Goal: Find specific page/section: Find specific page/section

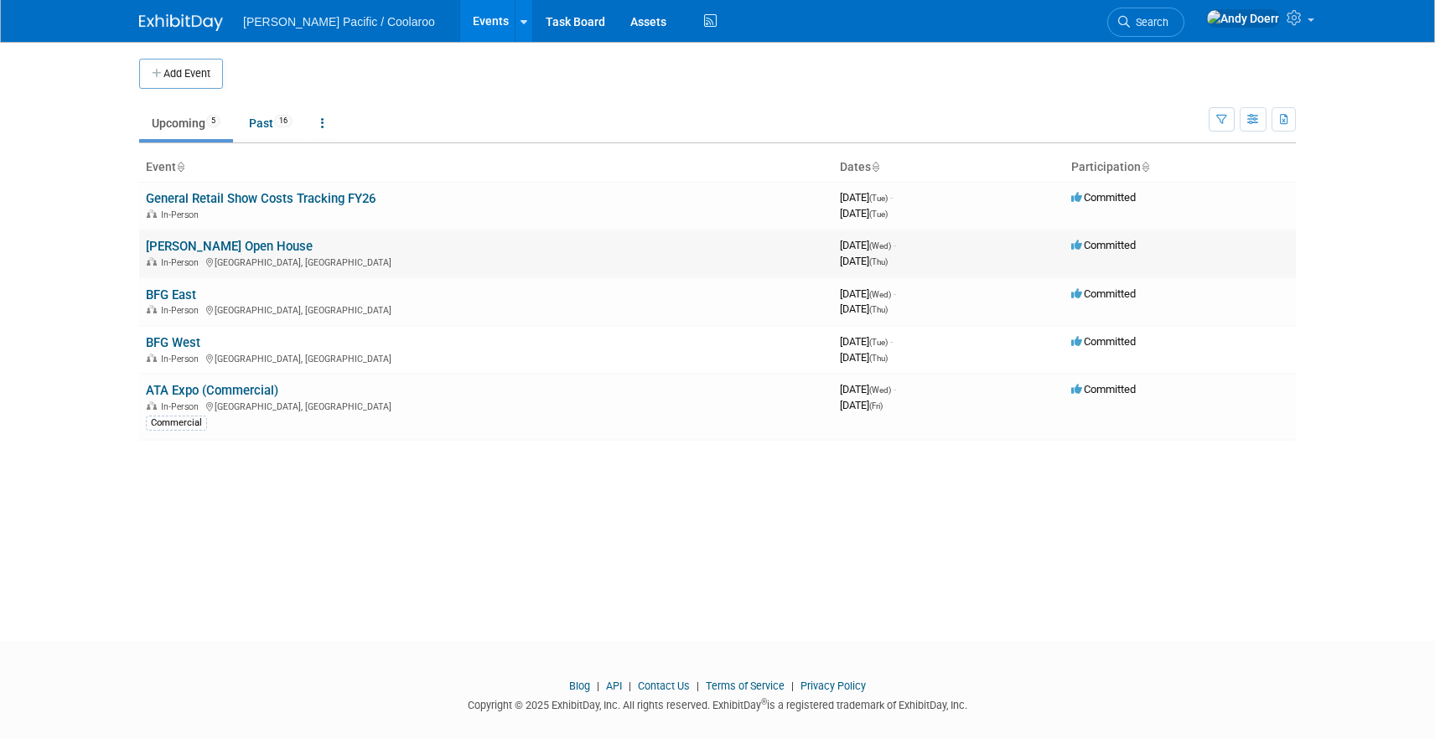
click at [206, 247] on link "[PERSON_NAME] Open House" at bounding box center [229, 246] width 167 height 15
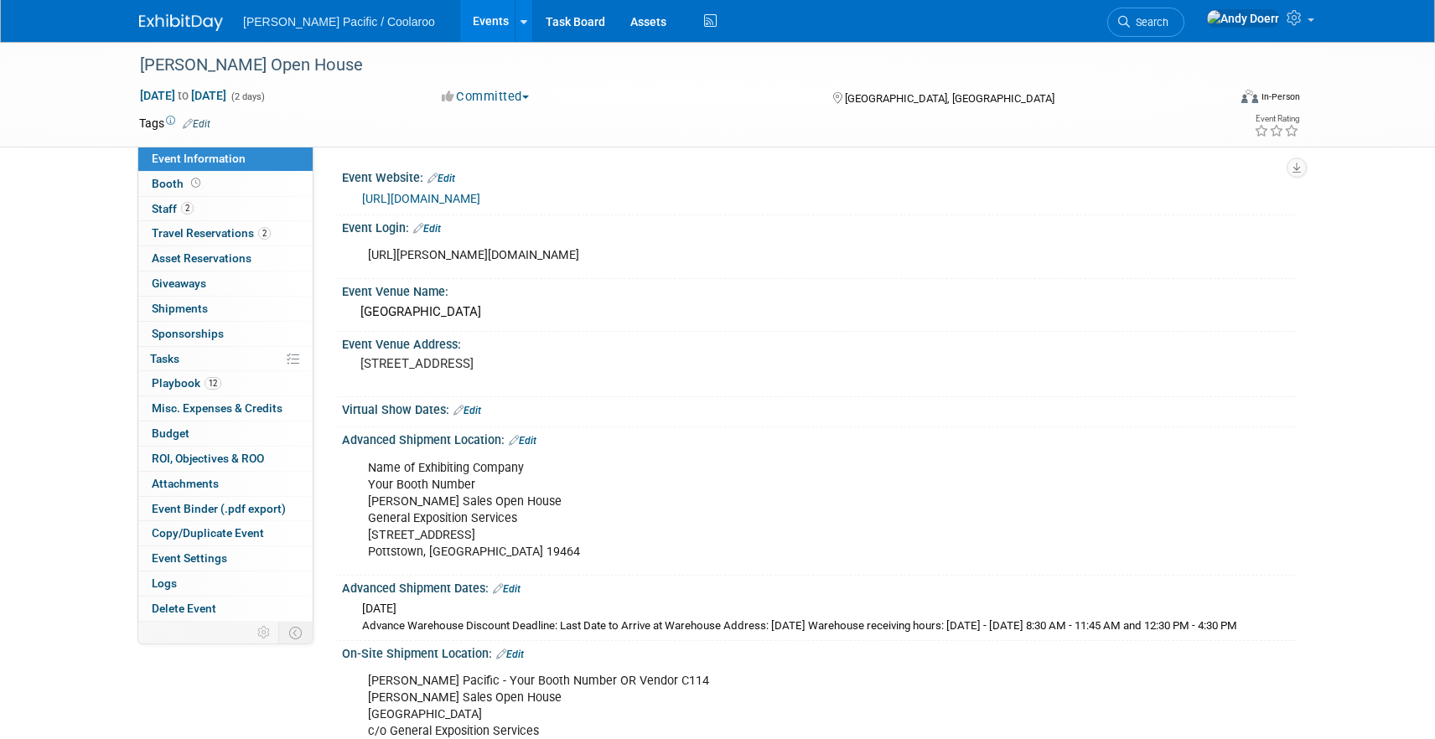
click at [220, 171] on div "Event Information Event Info" at bounding box center [225, 159] width 174 height 25
click at [223, 182] on link "Booth" at bounding box center [225, 184] width 174 height 24
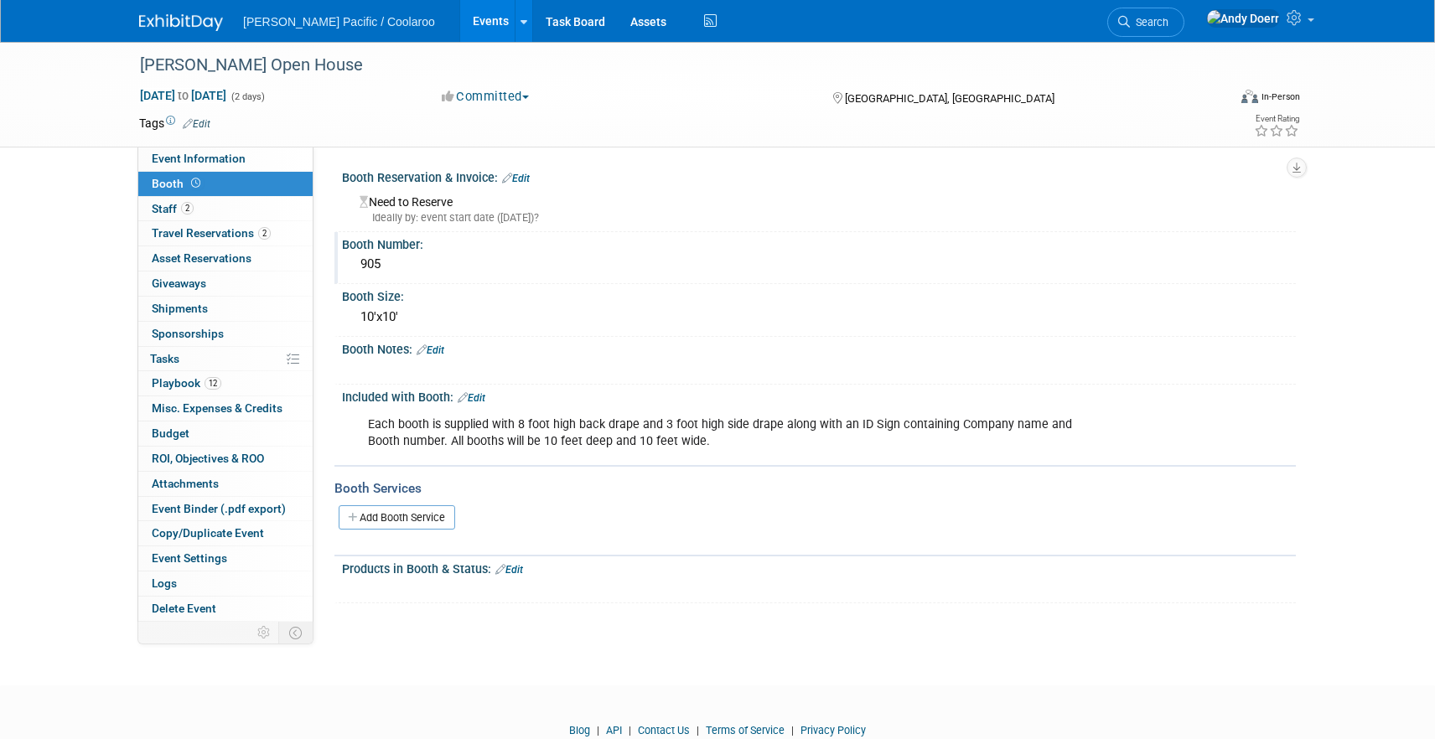
click at [363, 269] on div "905" at bounding box center [818, 264] width 928 height 26
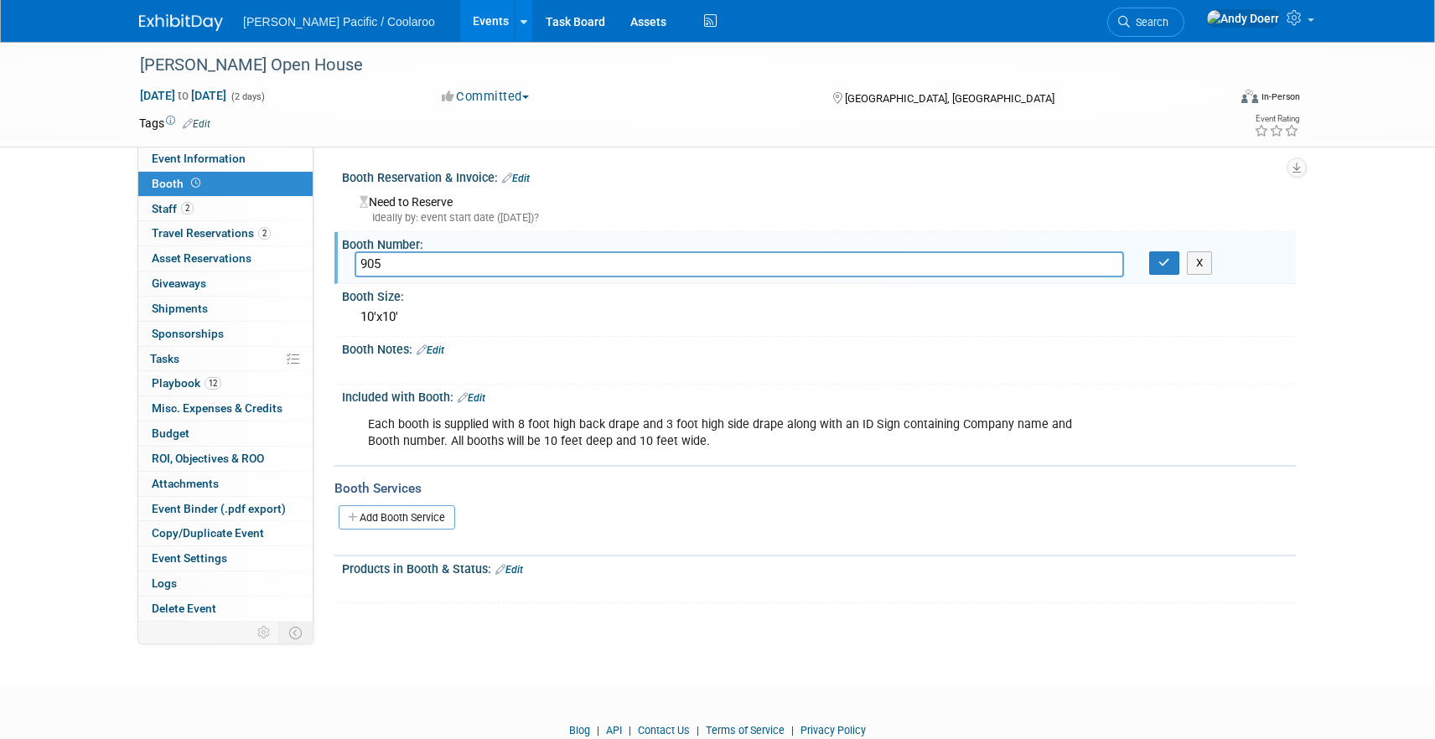
click at [363, 269] on input "905" at bounding box center [738, 264] width 769 height 26
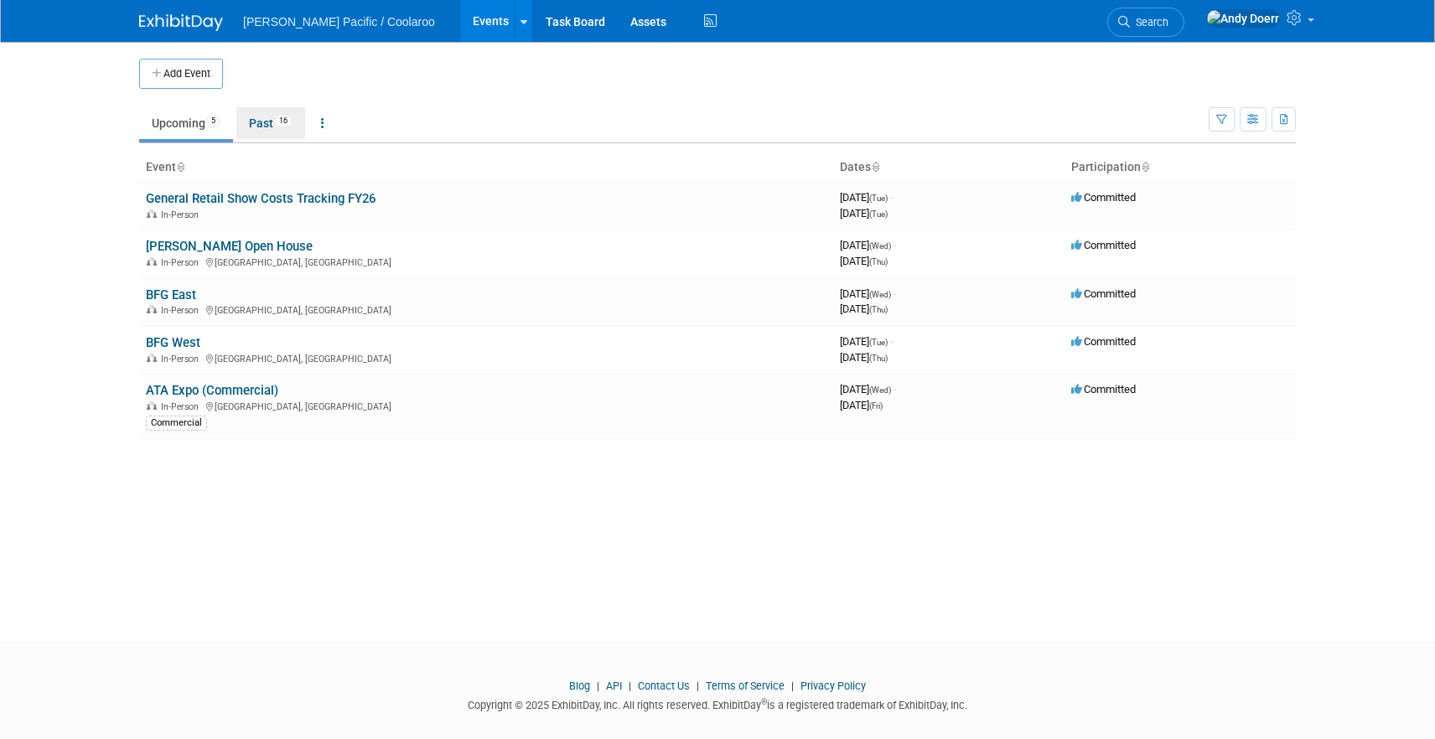
drag, startPoint x: 271, startPoint y: 123, endPoint x: 293, endPoint y: 145, distance: 31.4
click at [270, 123] on link "Past 16" at bounding box center [270, 123] width 69 height 32
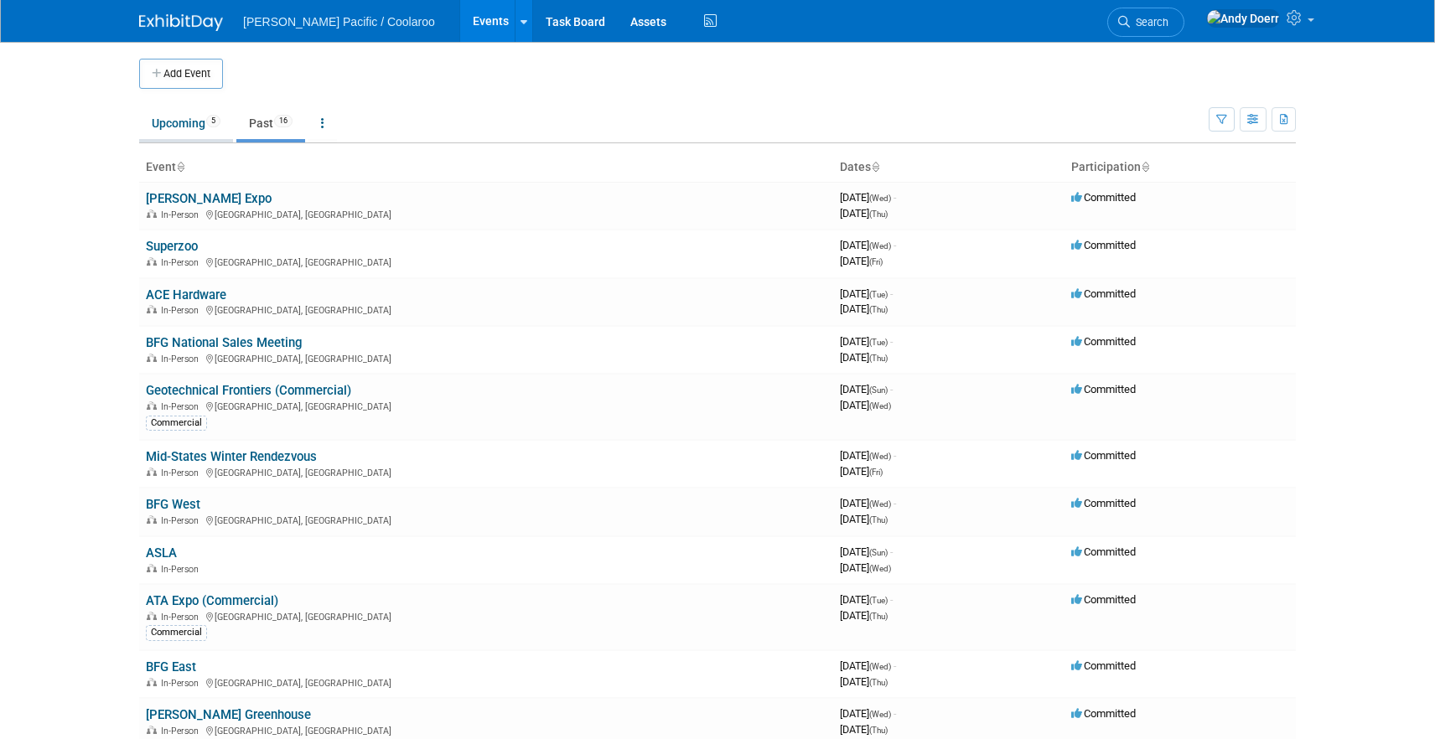
click at [197, 127] on link "Upcoming 5" at bounding box center [186, 123] width 94 height 32
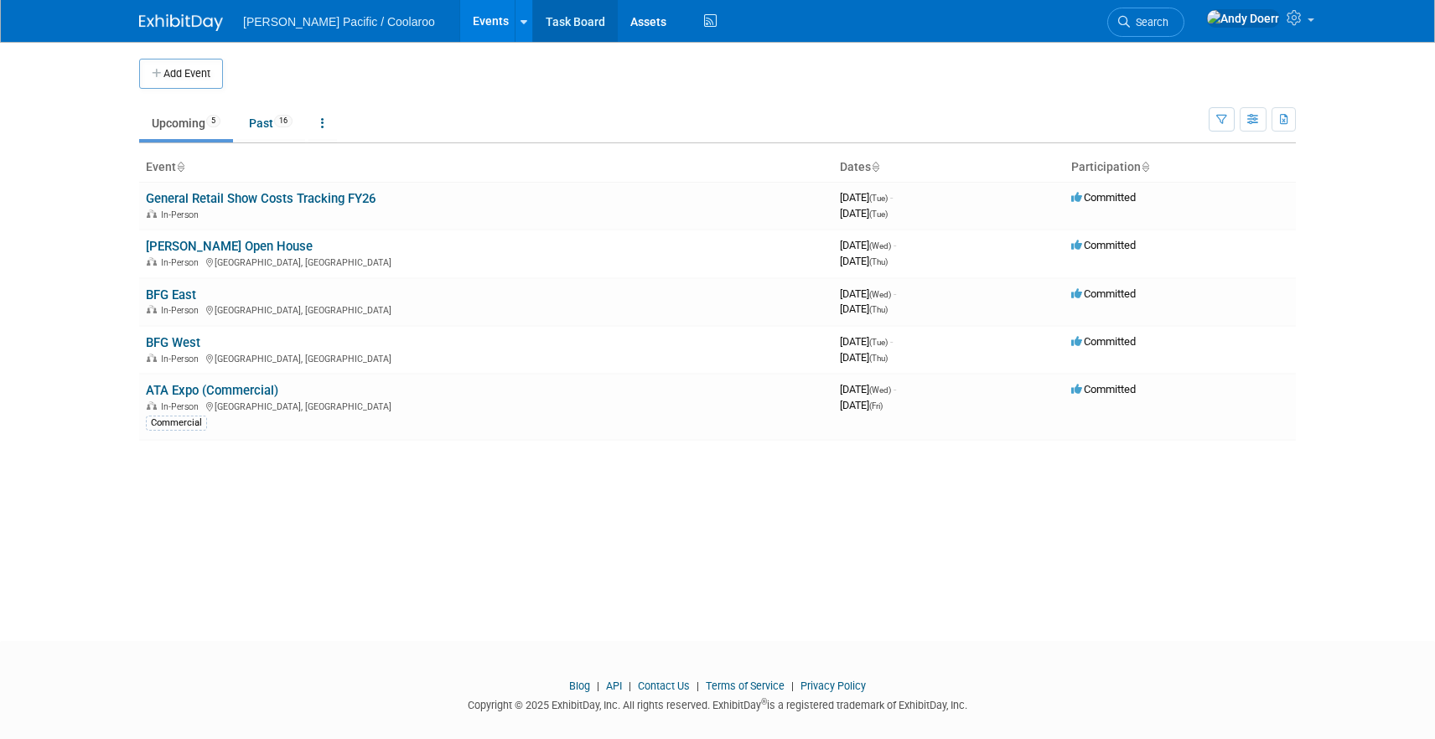
scroll to position [1, 0]
